Goal: Transaction & Acquisition: Purchase product/service

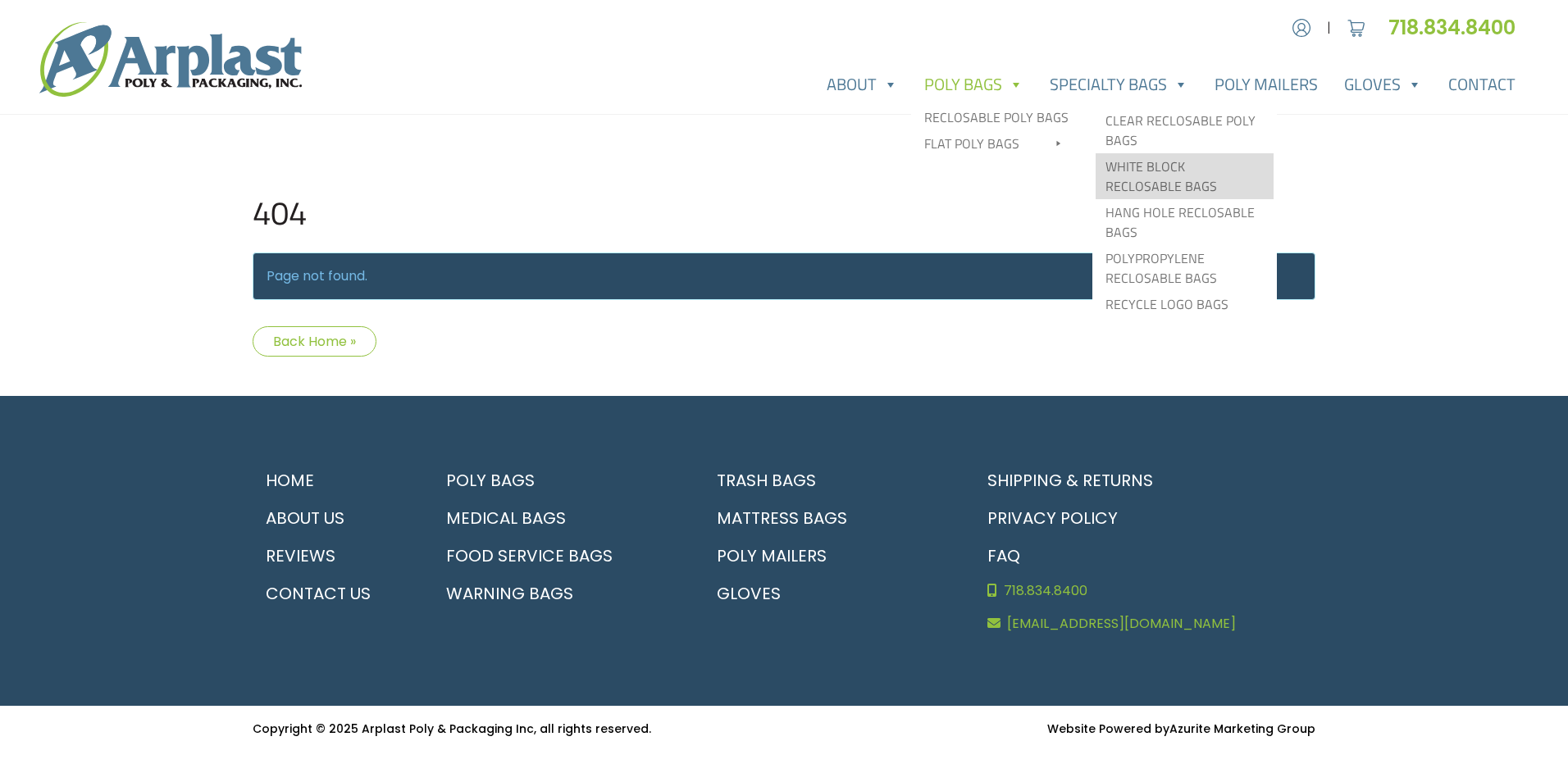
type input "MR"
click at [1140, 174] on link "White Block Reclosable Bags" at bounding box center [1184, 176] width 178 height 46
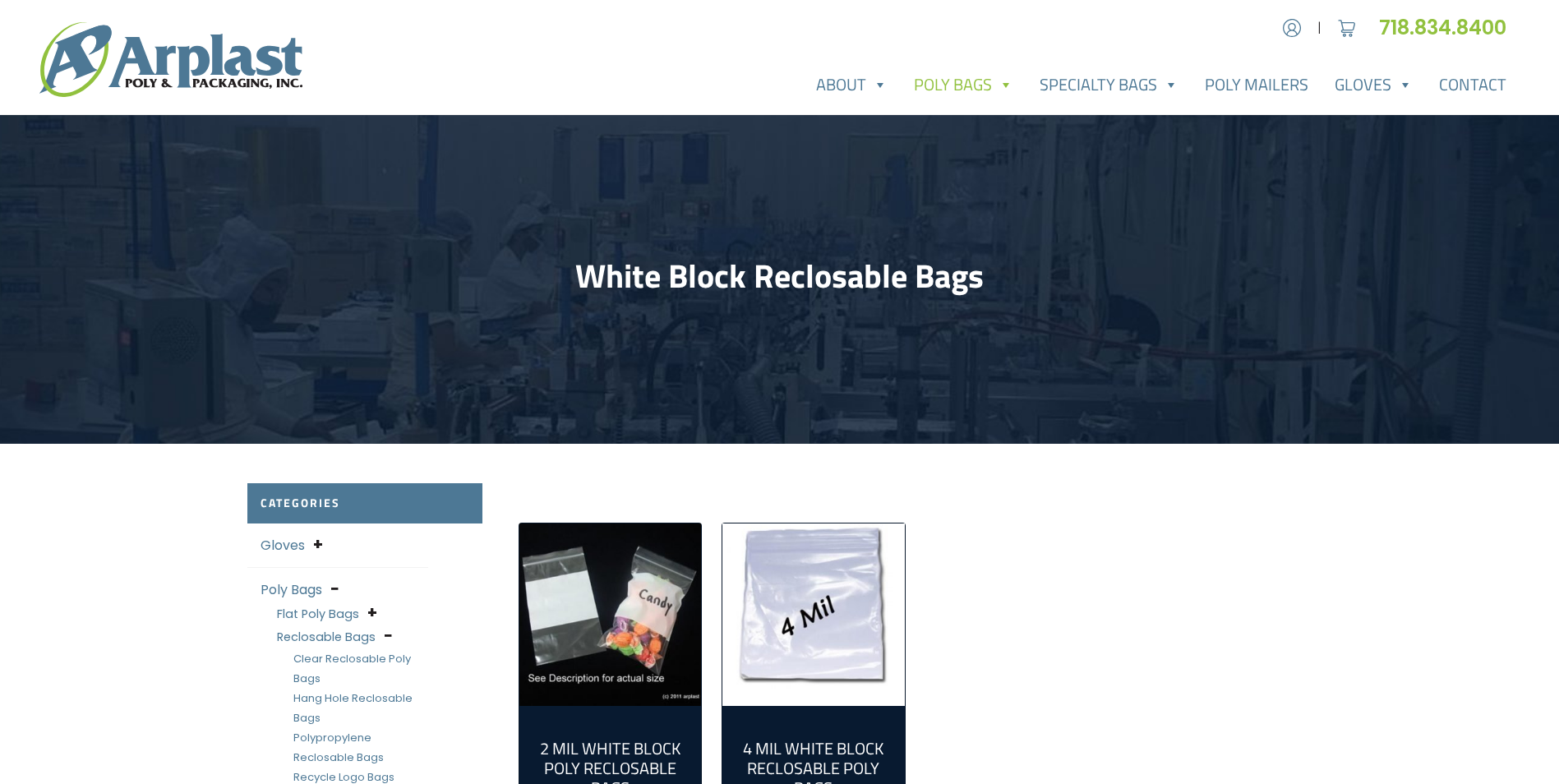
type input "MR"
click at [662, 586] on img "Visit product category 2 Mil White Block Poly Reclosable Bags" at bounding box center [610, 615] width 182 height 182
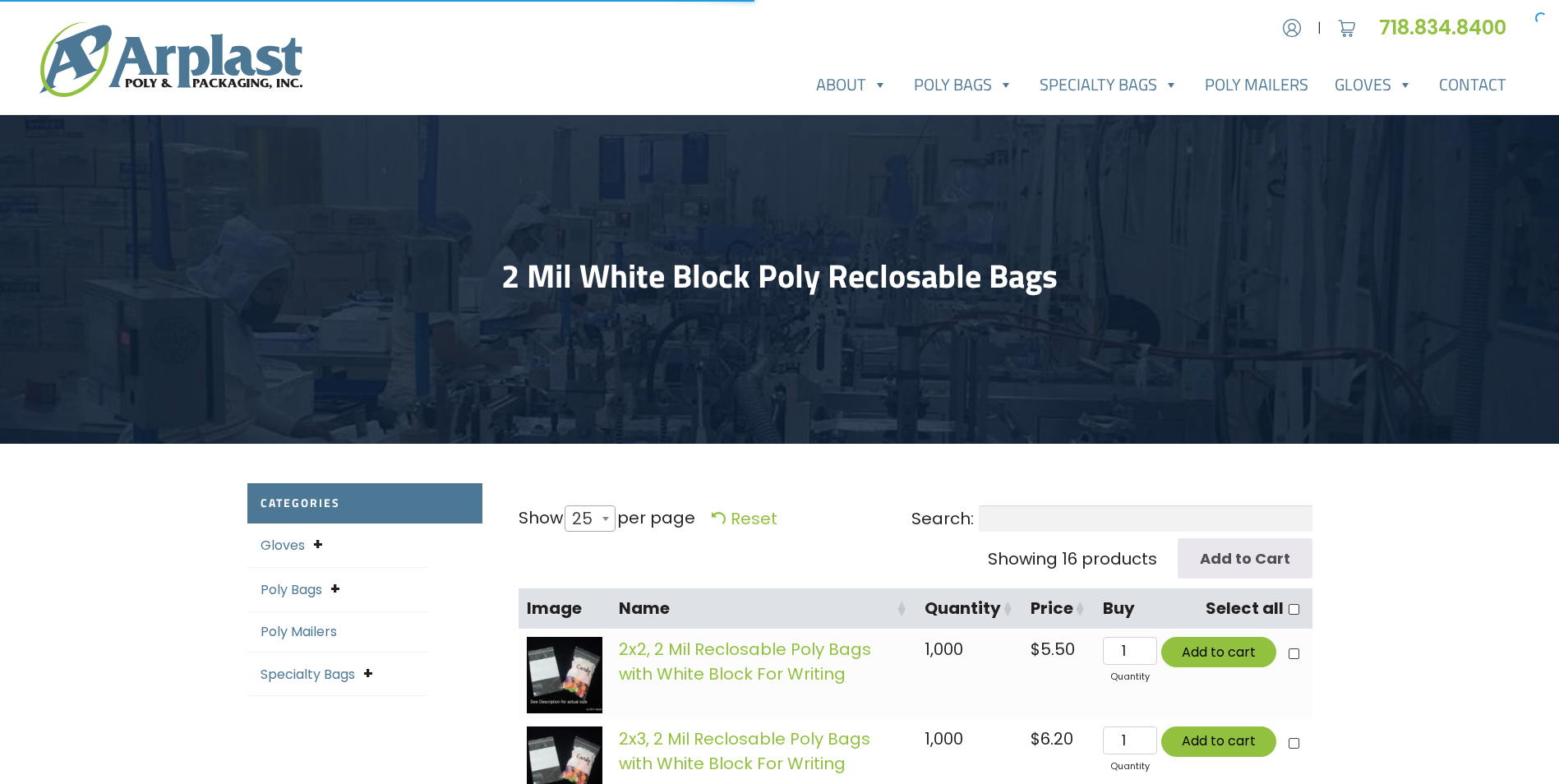
select select "25"
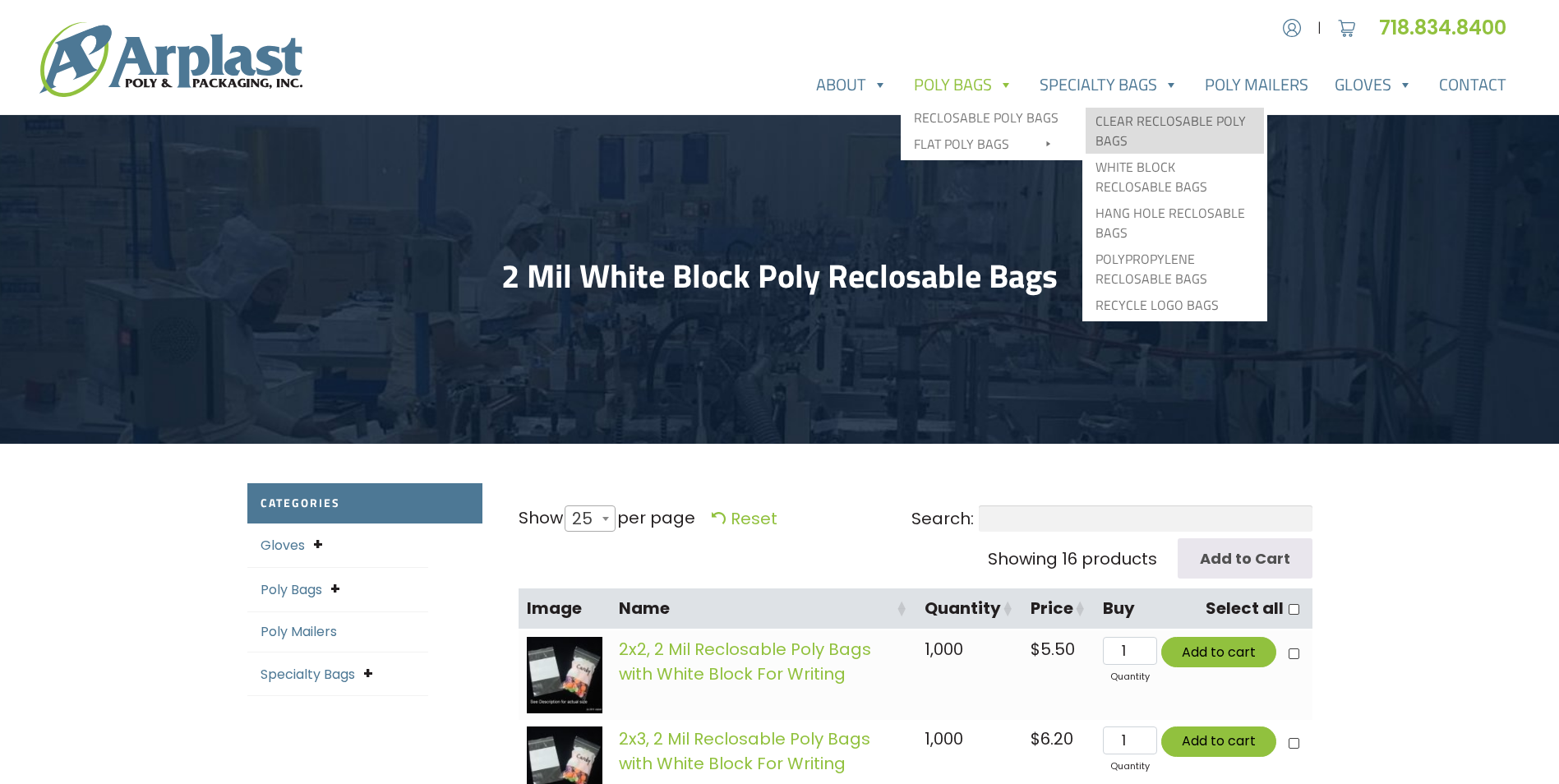
type input "MR"
click at [1133, 116] on link "Clear Reclosable Poly Bags" at bounding box center [1175, 131] width 178 height 46
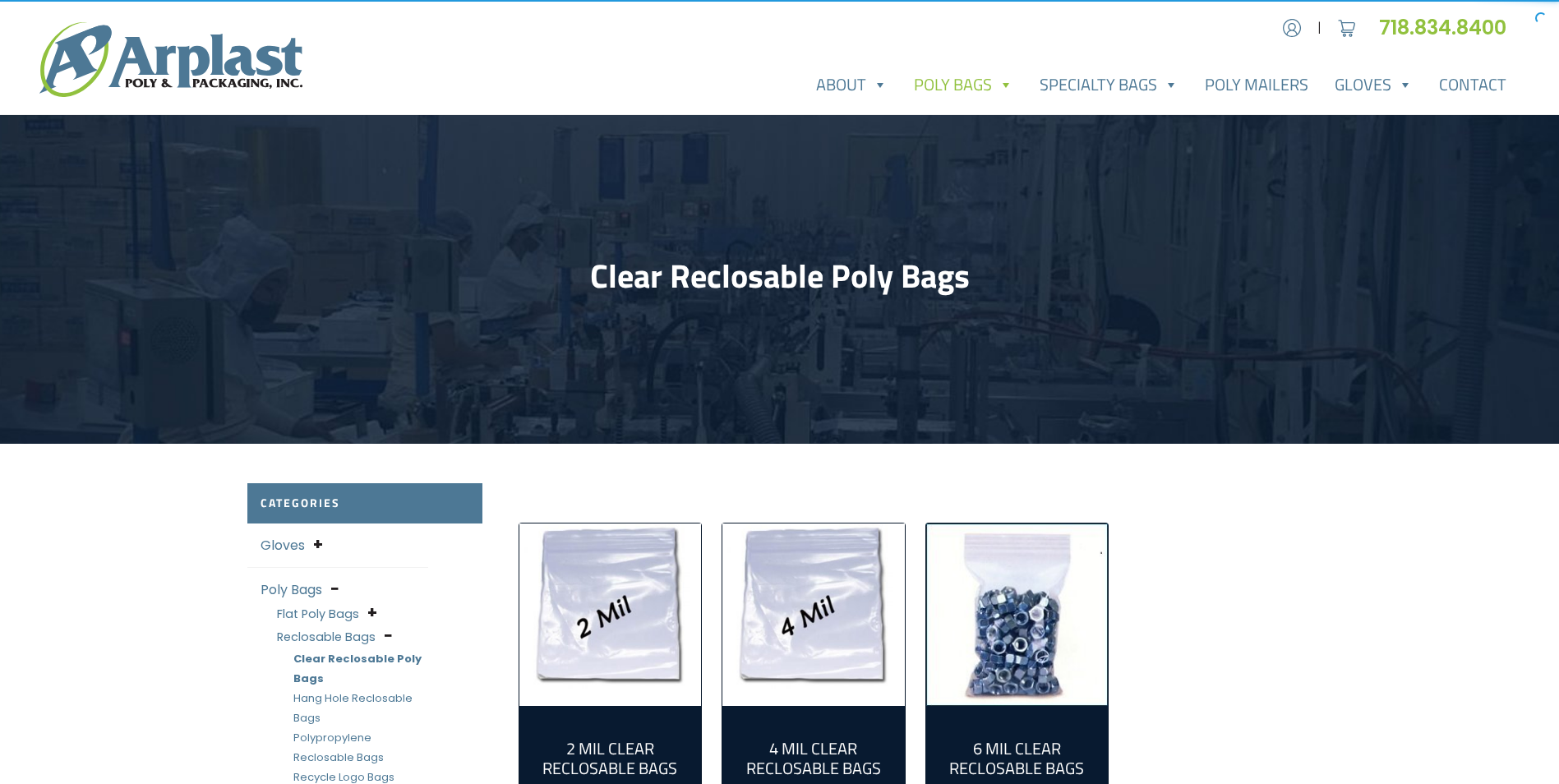
type input "MR"
click at [657, 567] on img "Visit product category 2 Mil Clear Reclosable Bags" at bounding box center [610, 615] width 182 height 182
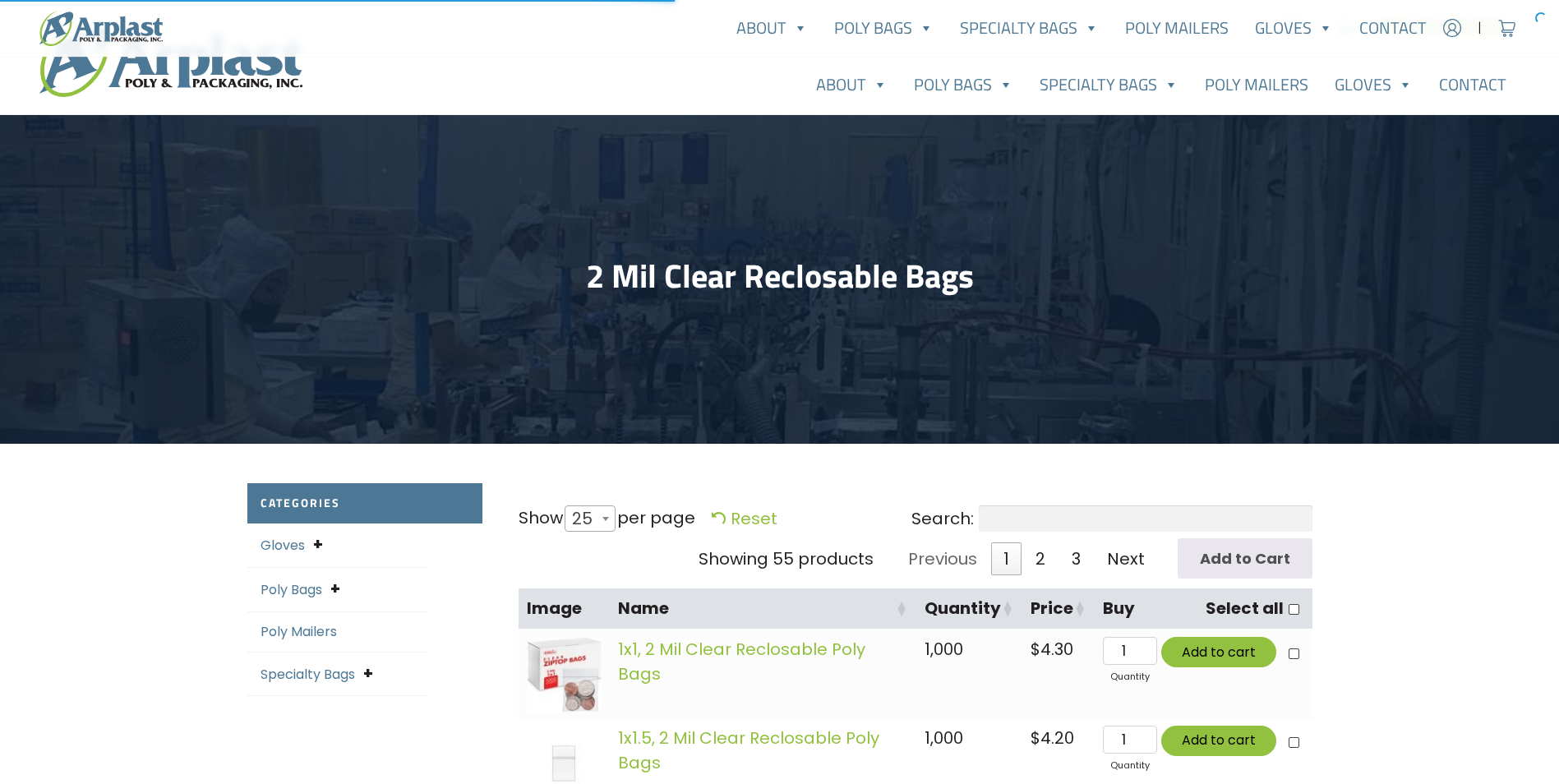
select select "25"
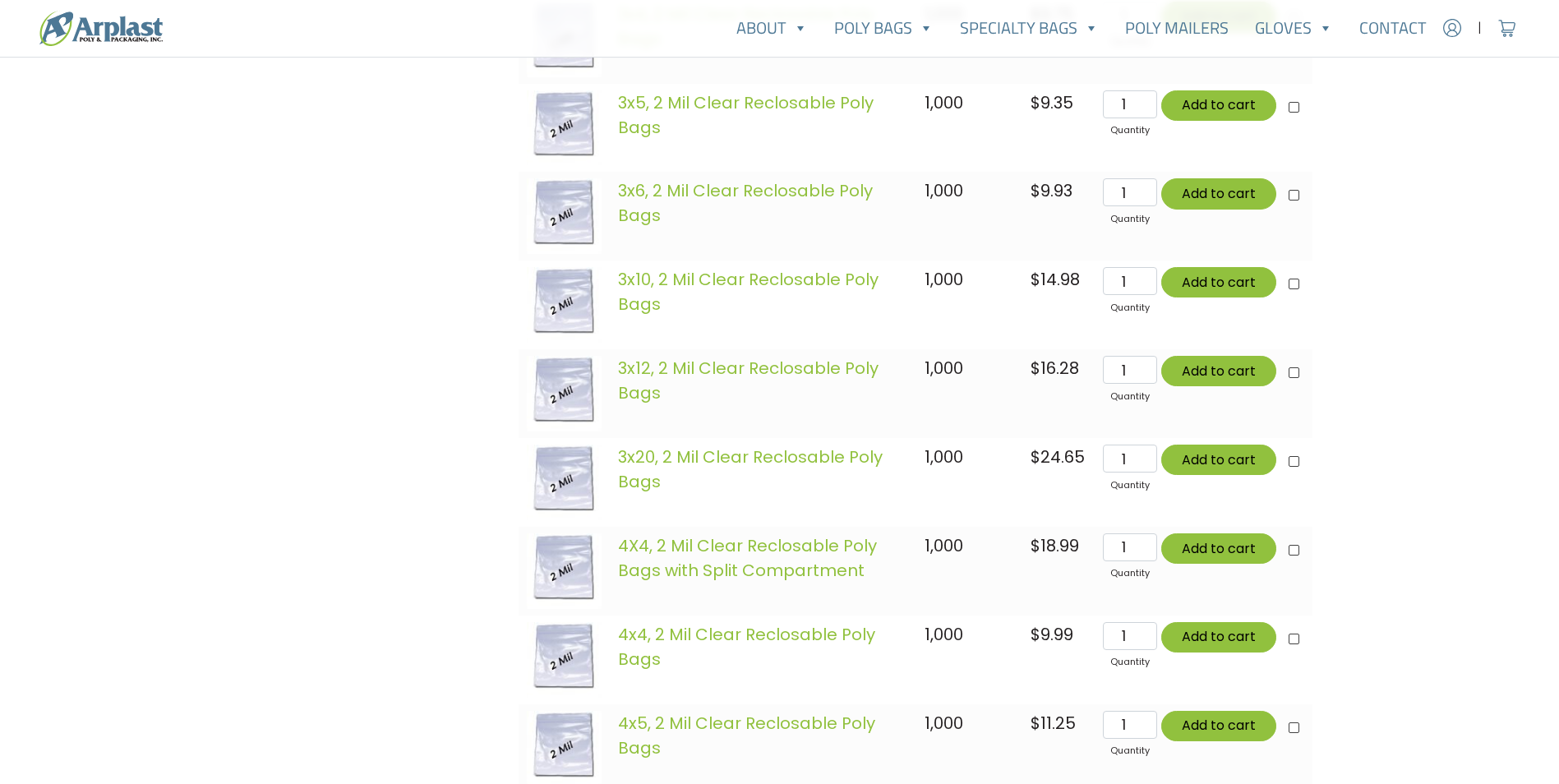
scroll to position [1726, 0]
